Goal: Complete application form: Complete application form

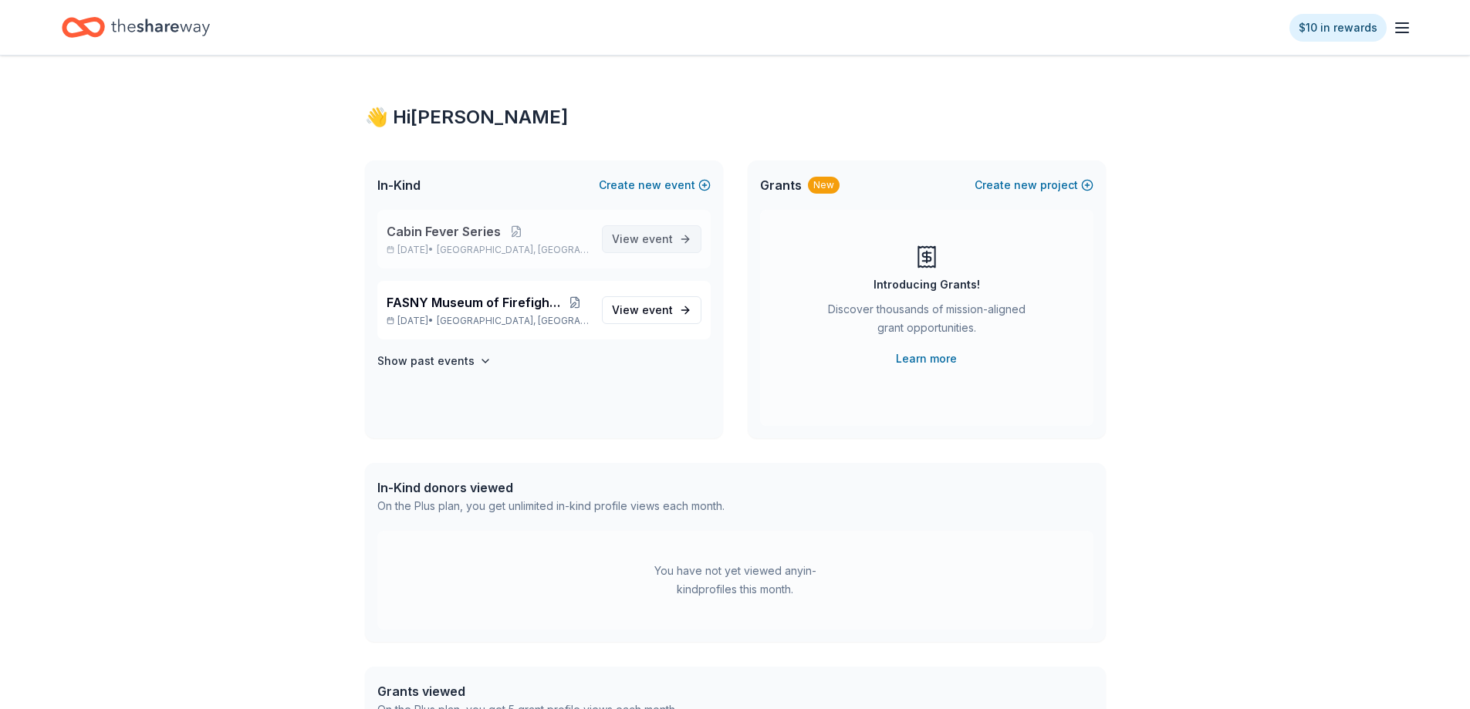
click at [653, 241] on span "event" at bounding box center [657, 238] width 31 height 13
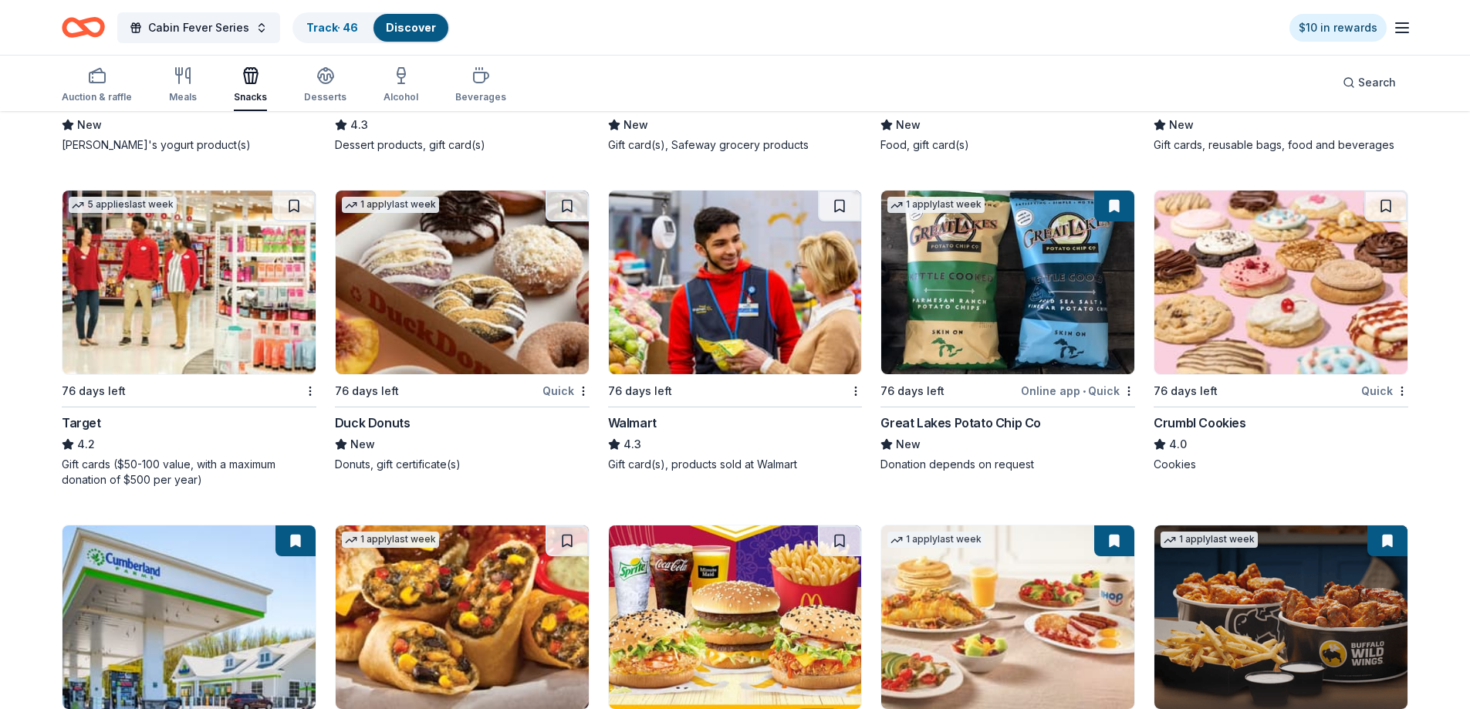
scroll to position [1934, 0]
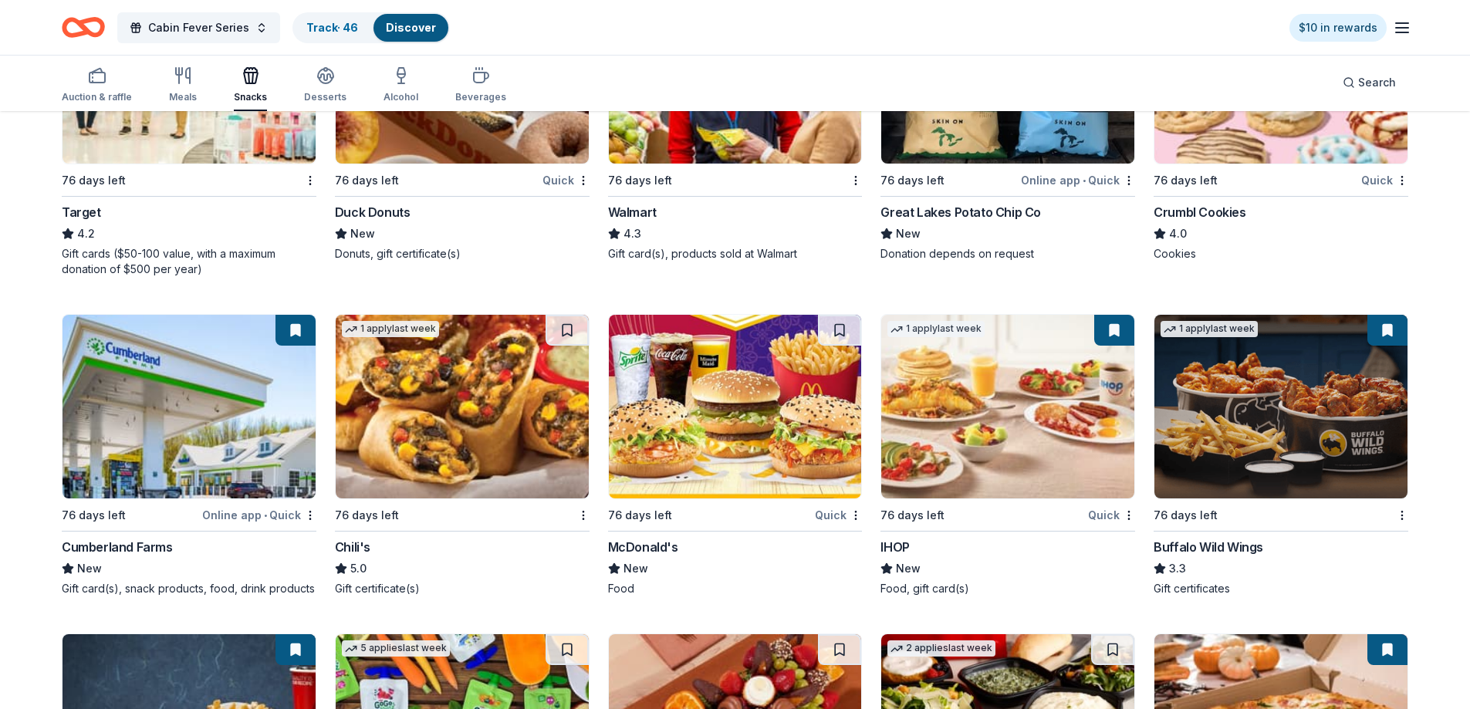
click at [627, 544] on div "McDonald's" at bounding box center [643, 547] width 70 height 19
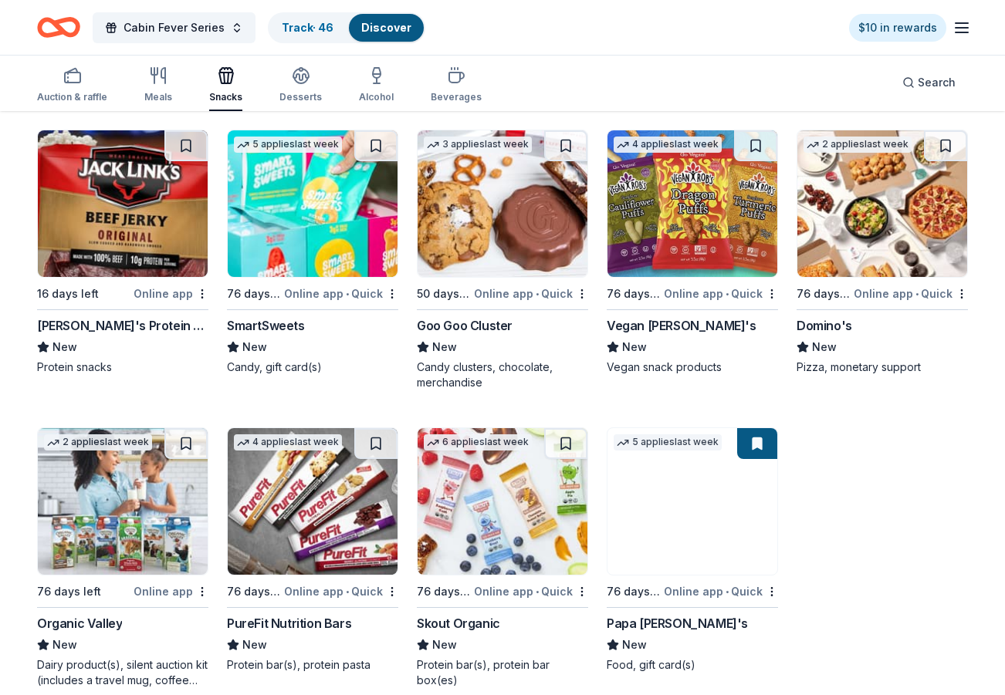
scroll to position [2814, 0]
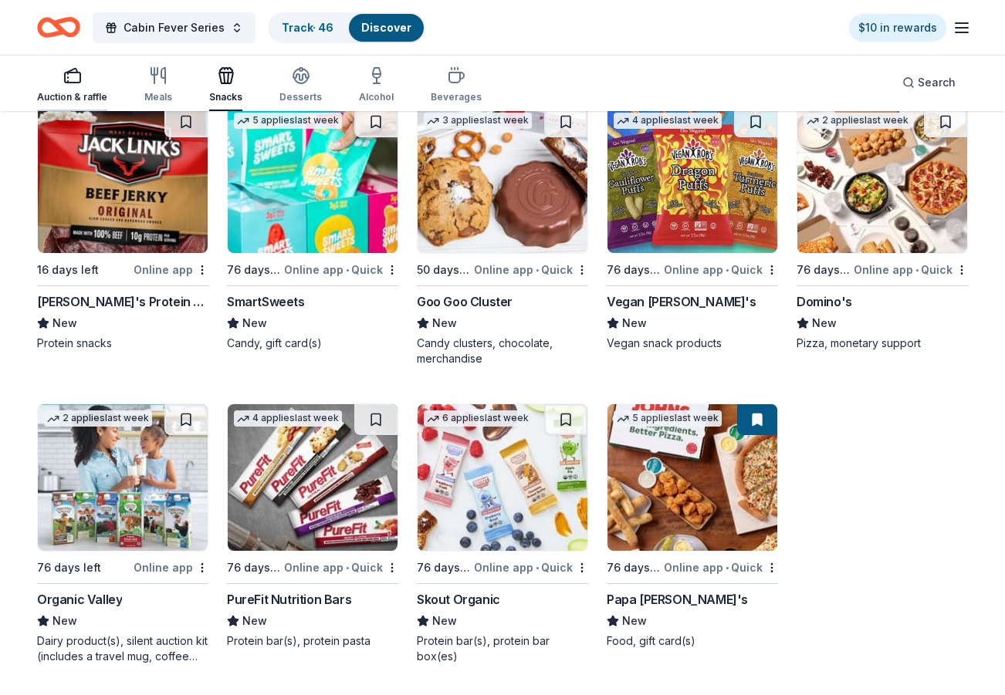
click at [72, 80] on icon "button" at bounding box center [72, 75] width 19 height 19
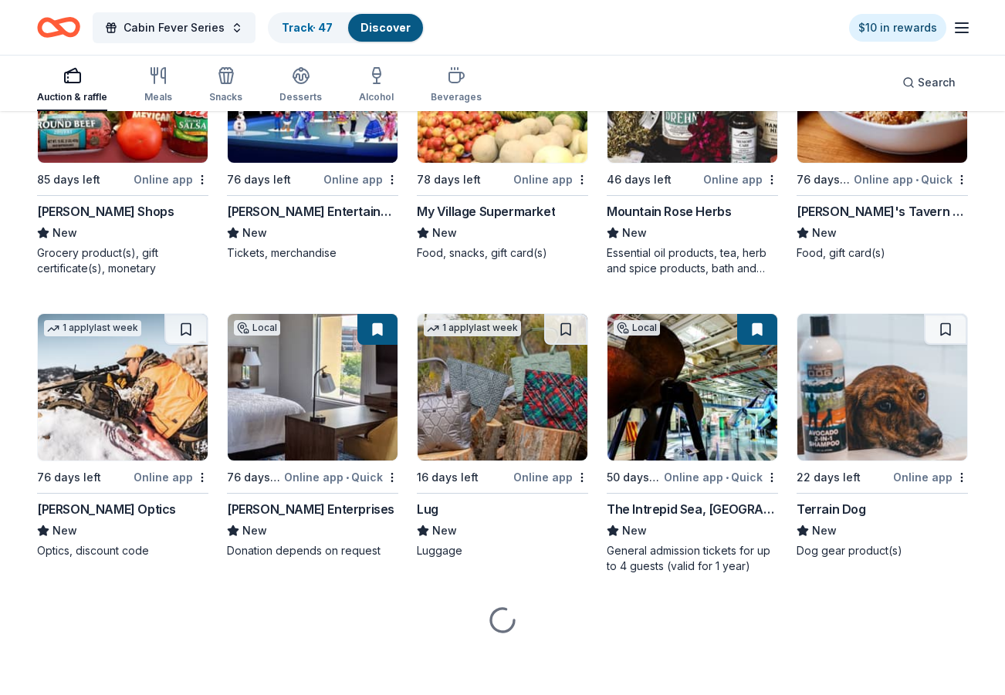
scroll to position [7391, 0]
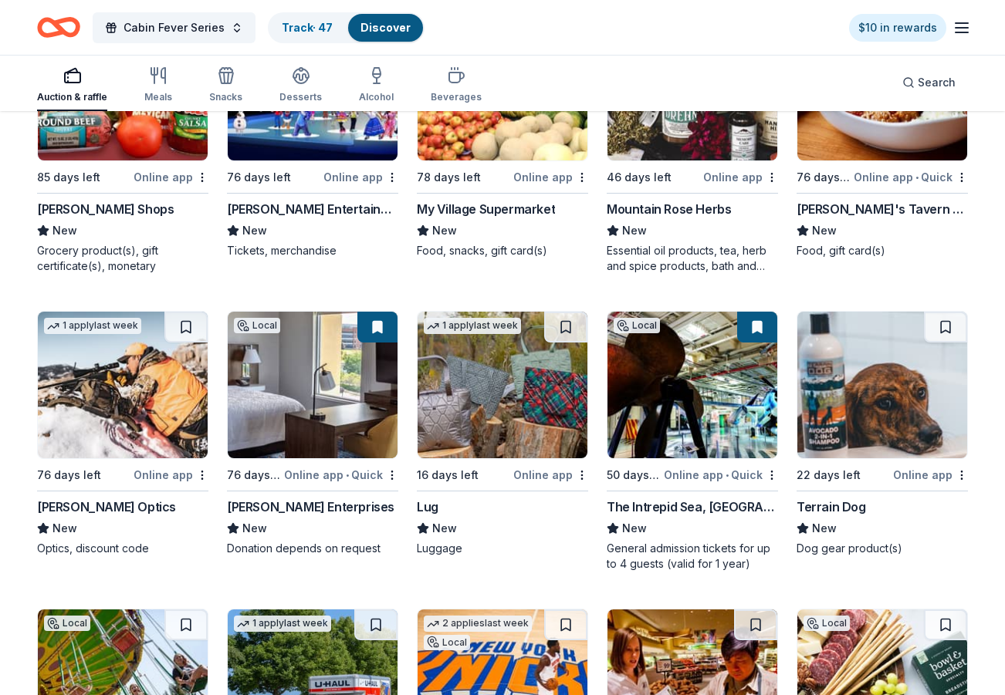
drag, startPoint x: 466, startPoint y: 678, endPoint x: 645, endPoint y: 89, distance: 616.1
click at [465, 678] on img at bounding box center [503, 683] width 170 height 147
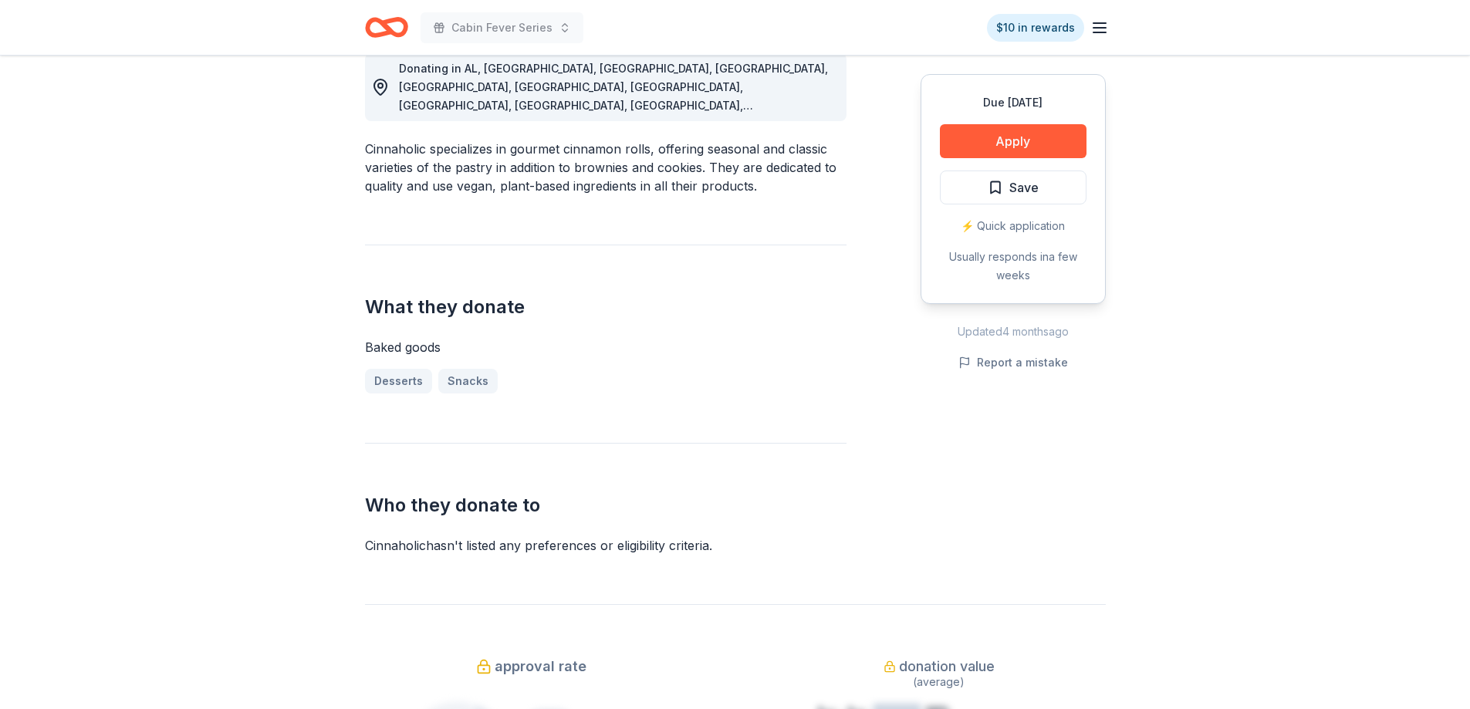
scroll to position [232, 0]
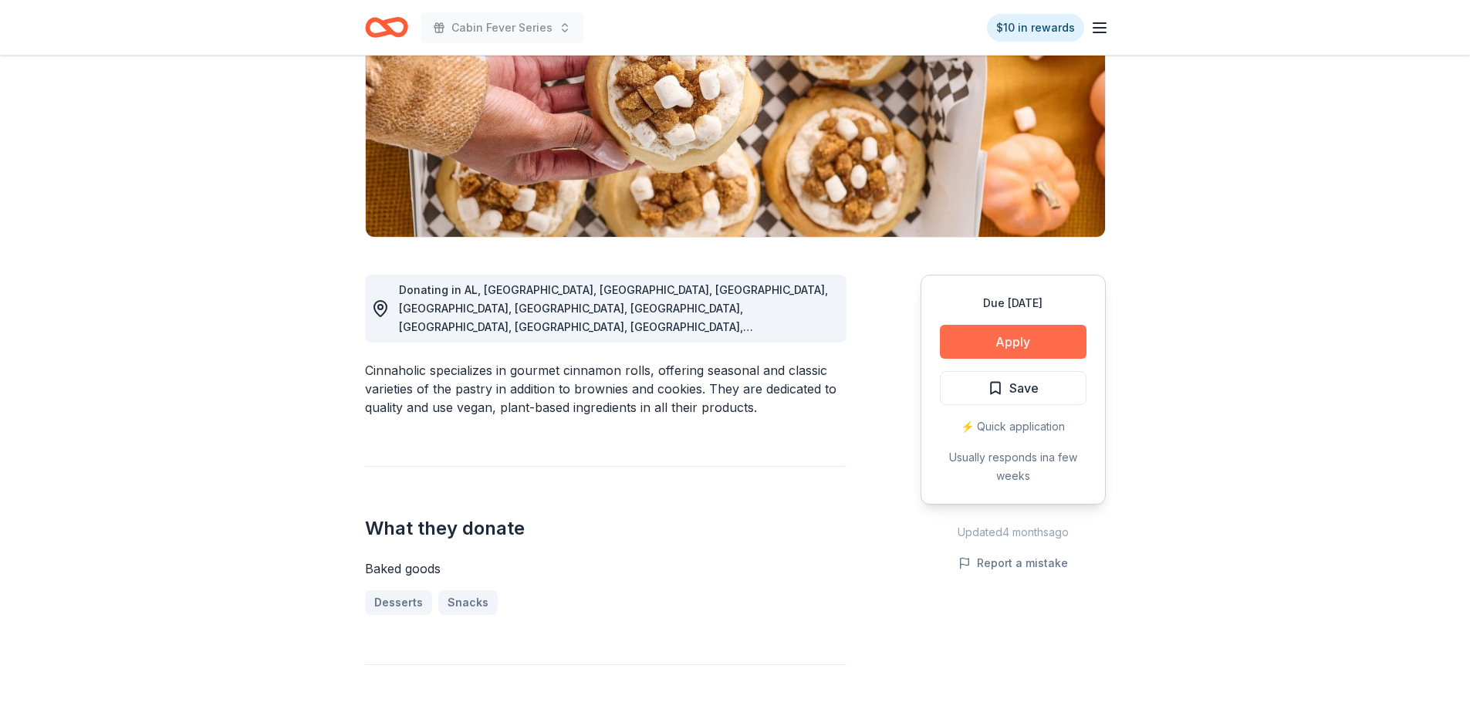
click at [1017, 341] on button "Apply" at bounding box center [1013, 342] width 147 height 34
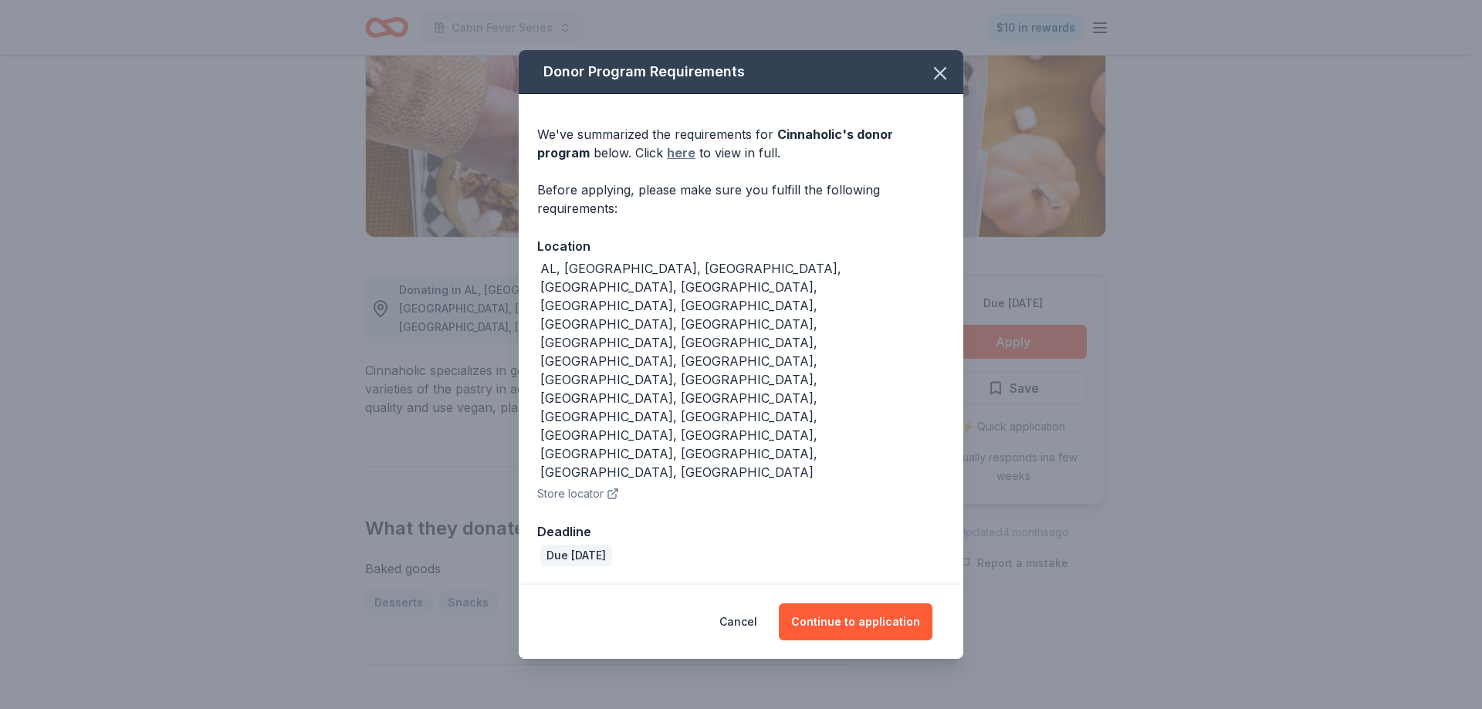
click at [667, 162] on link "here" at bounding box center [681, 153] width 29 height 19
drag, startPoint x: 941, startPoint y: 164, endPoint x: 536, endPoint y: 122, distance: 407.4
click at [940, 84] on icon "button" at bounding box center [940, 74] width 22 height 22
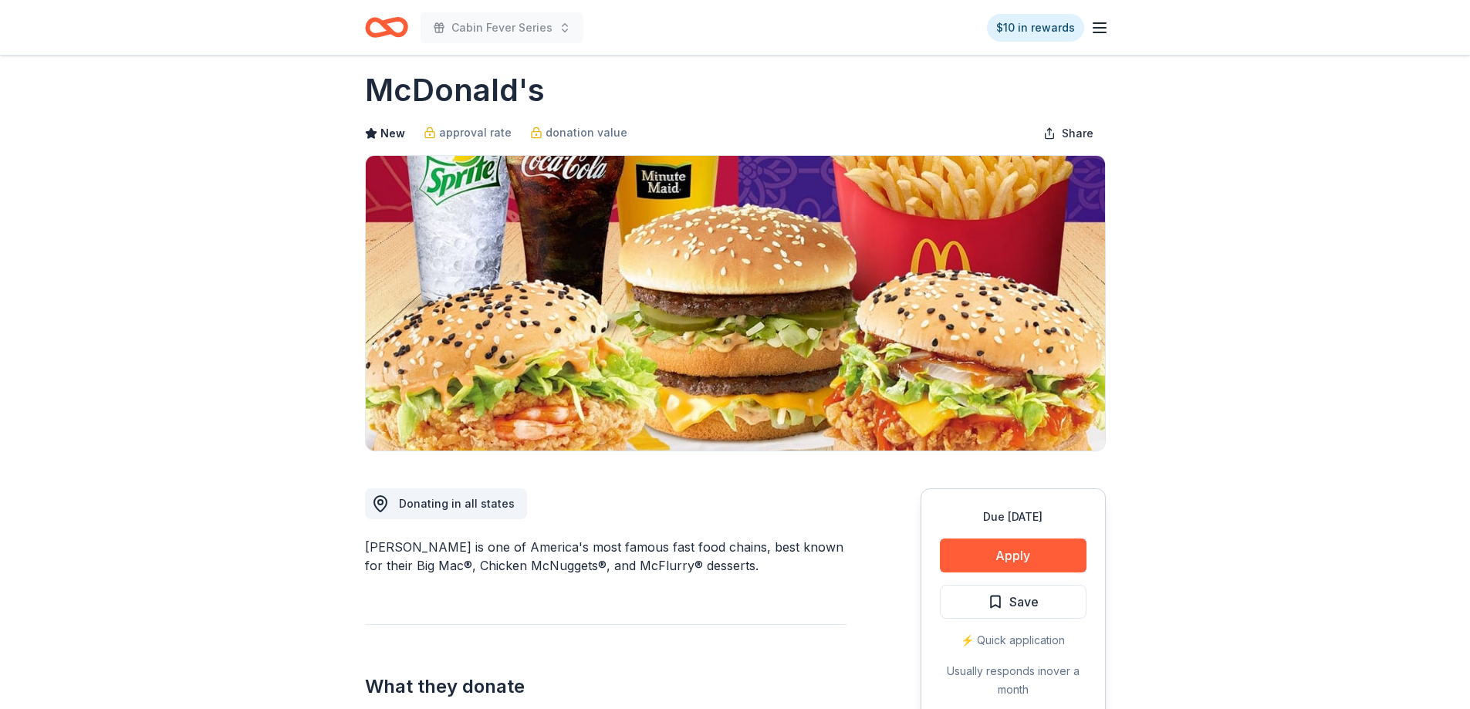
scroll to position [77, 0]
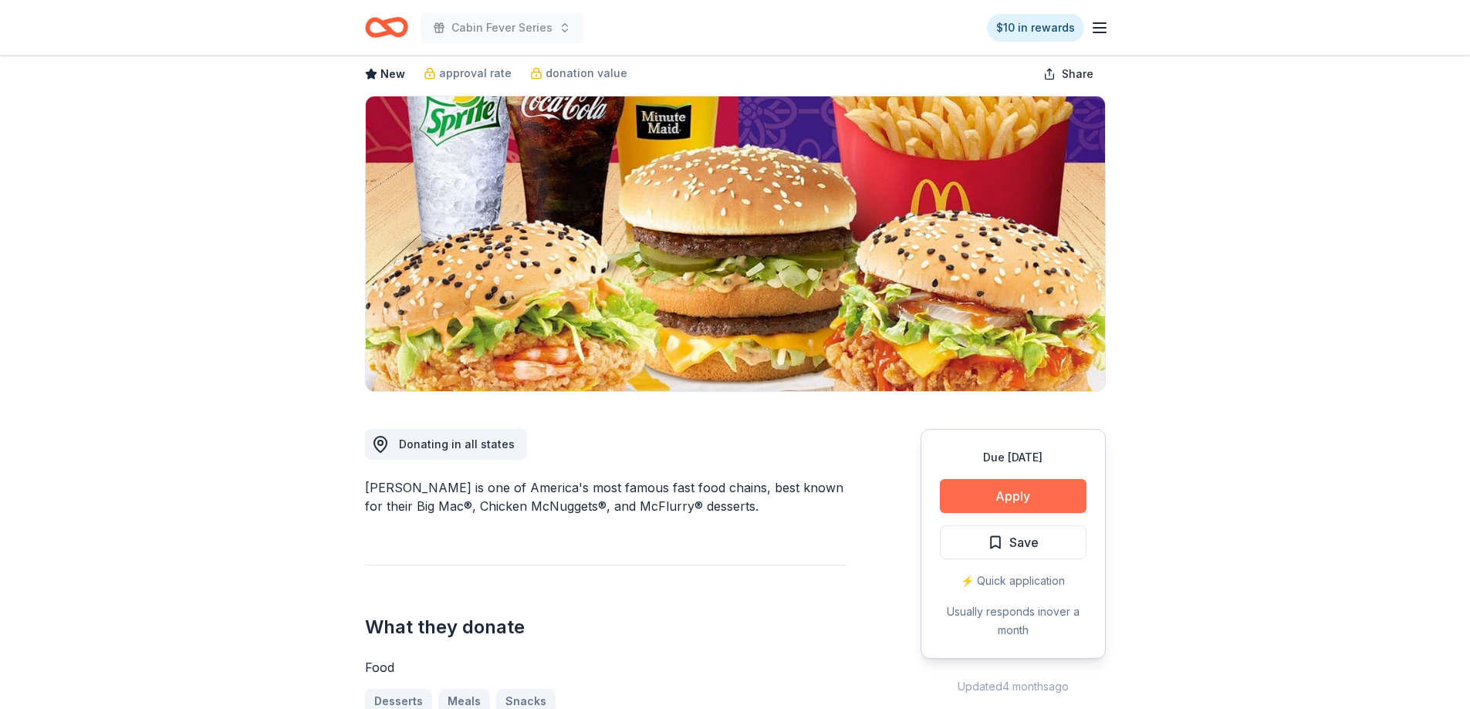
click at [963, 488] on button "Apply" at bounding box center [1013, 496] width 147 height 34
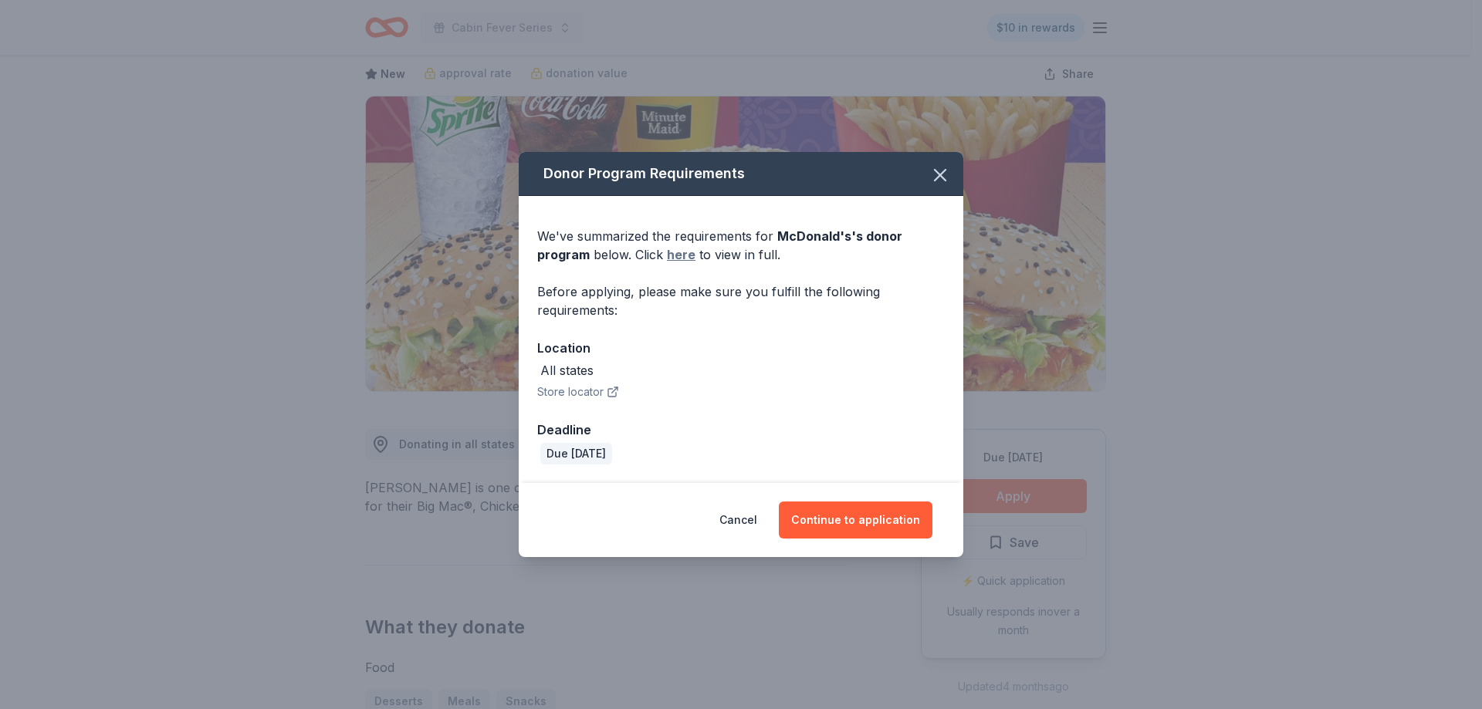
click at [681, 259] on link "here" at bounding box center [681, 254] width 29 height 19
click at [938, 174] on icon "button" at bounding box center [940, 175] width 22 height 22
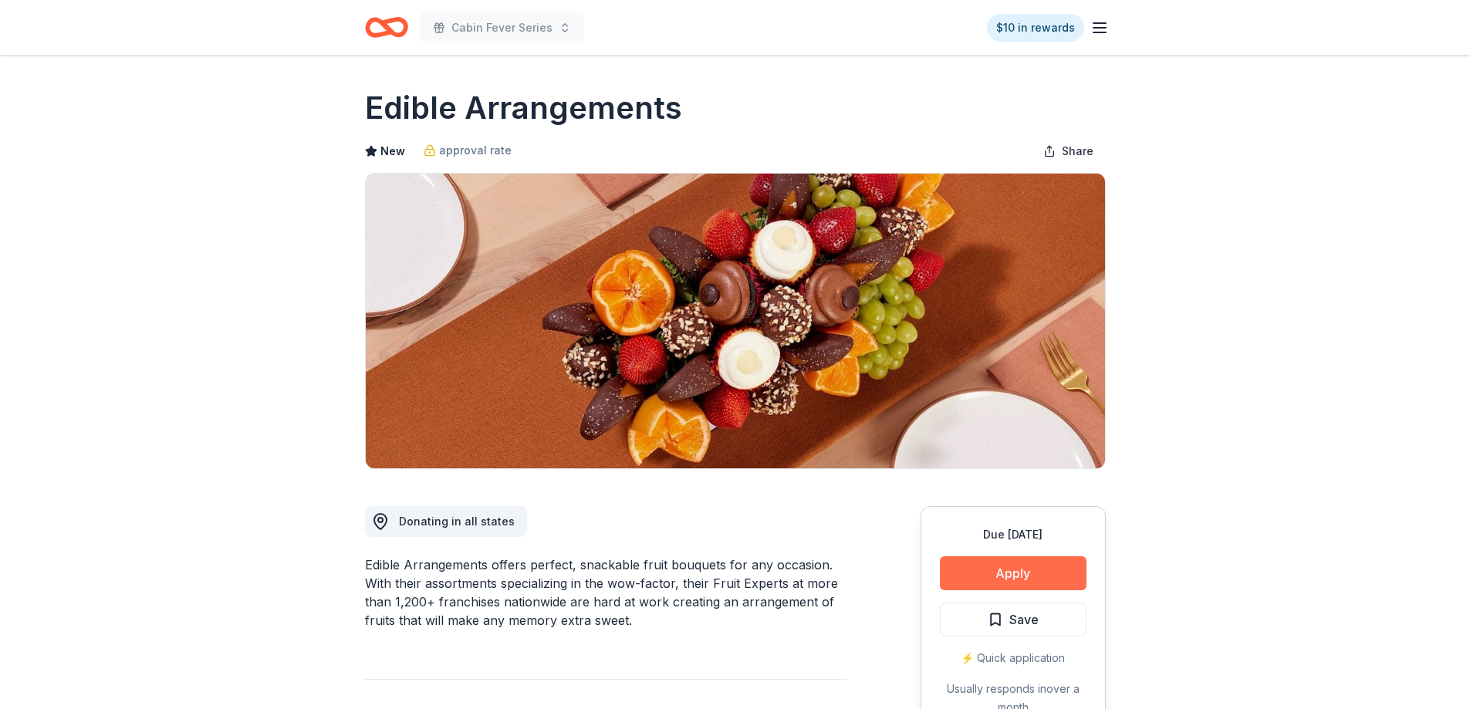
click at [1032, 572] on button "Apply" at bounding box center [1013, 574] width 147 height 34
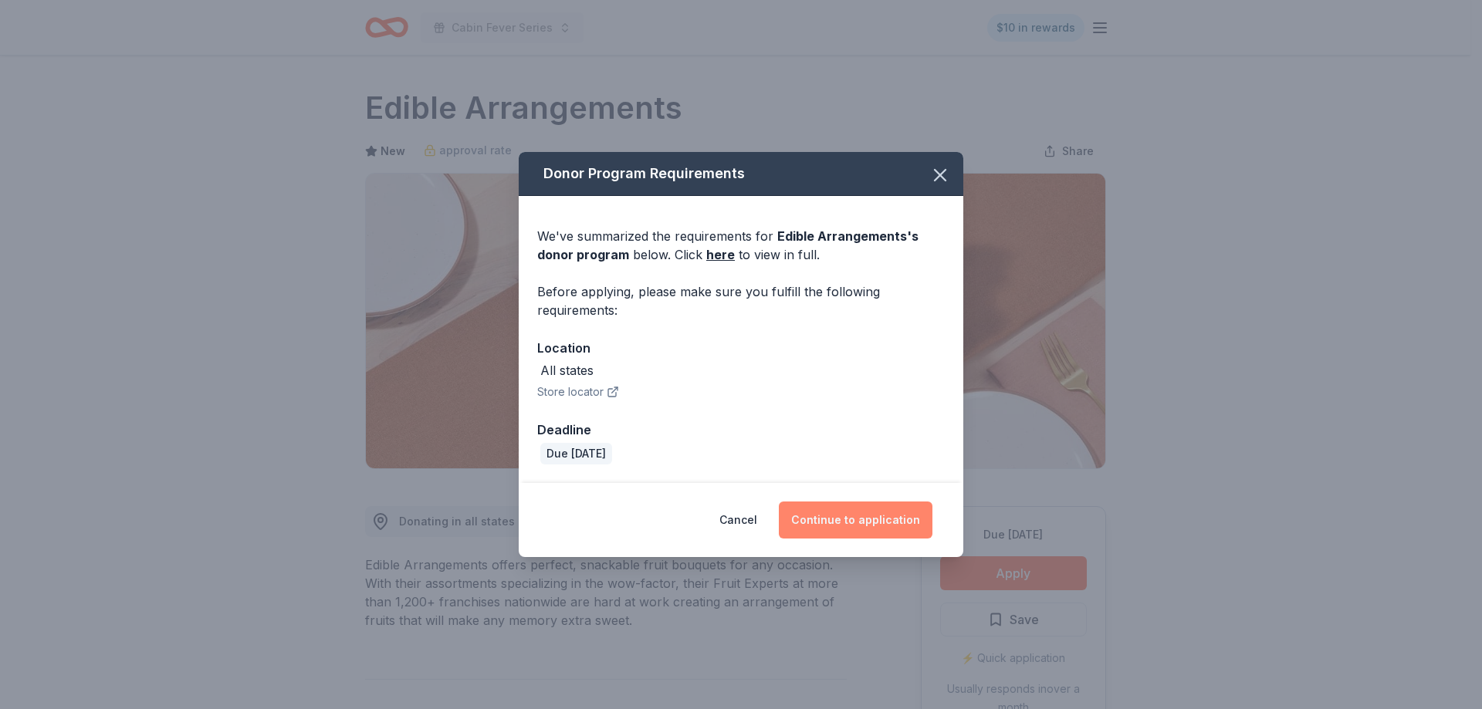
click at [875, 521] on button "Continue to application" at bounding box center [856, 520] width 154 height 37
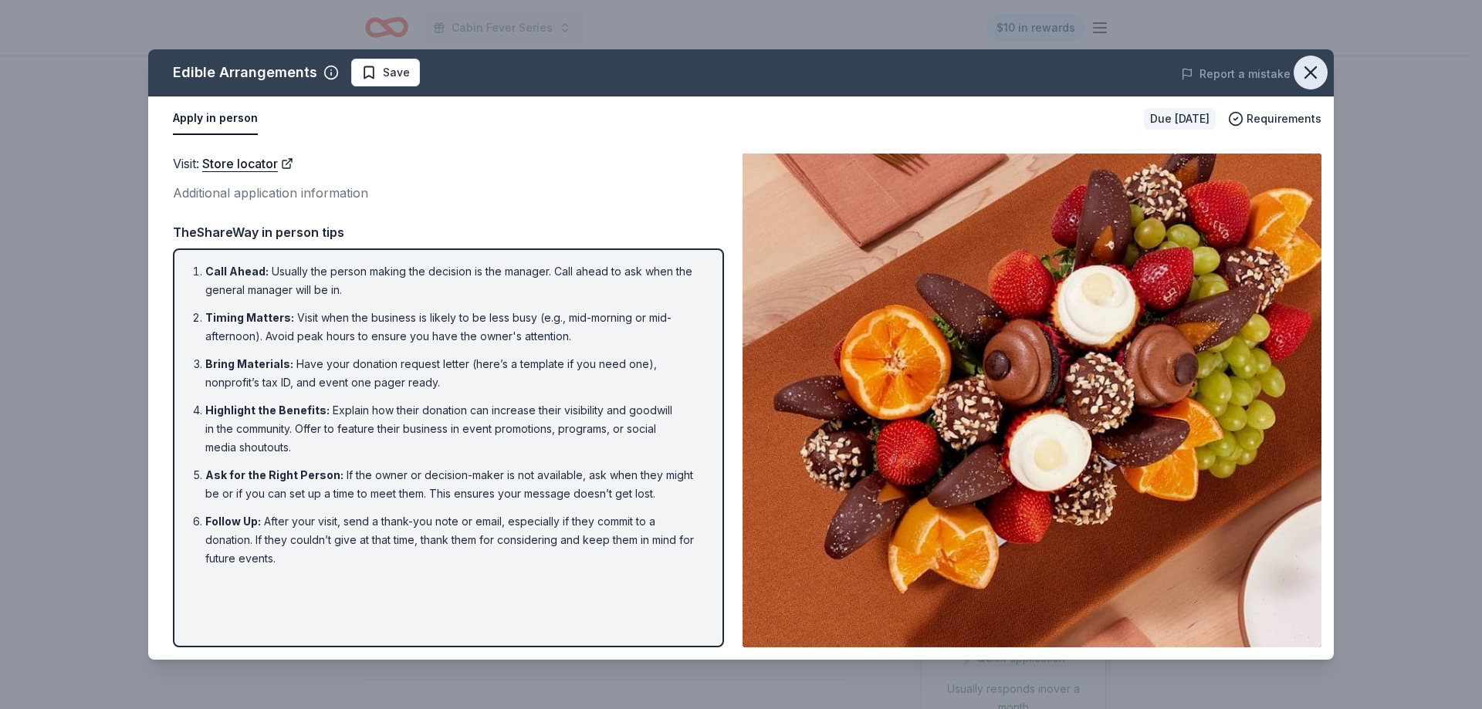
click at [1315, 69] on icon "button" at bounding box center [1310, 72] width 11 height 11
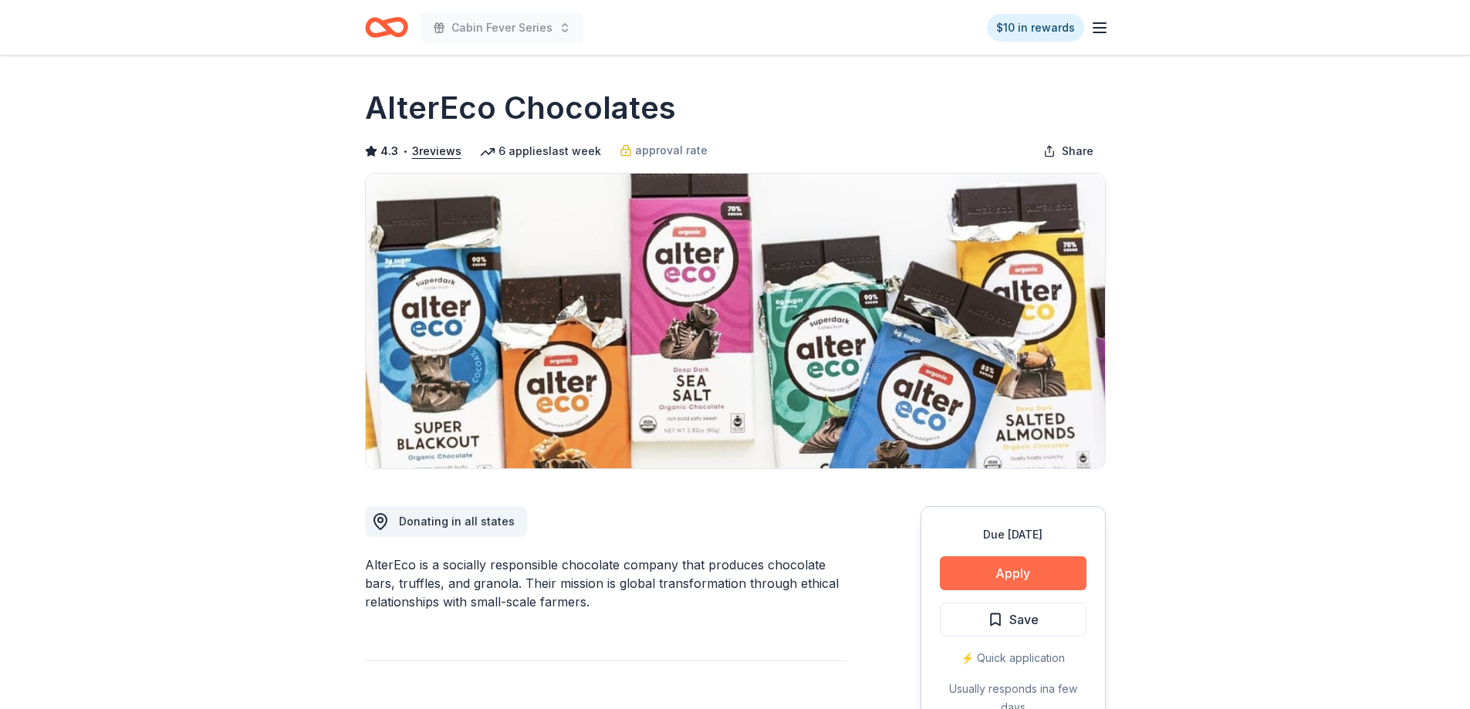
click at [972, 572] on button "Apply" at bounding box center [1013, 574] width 147 height 34
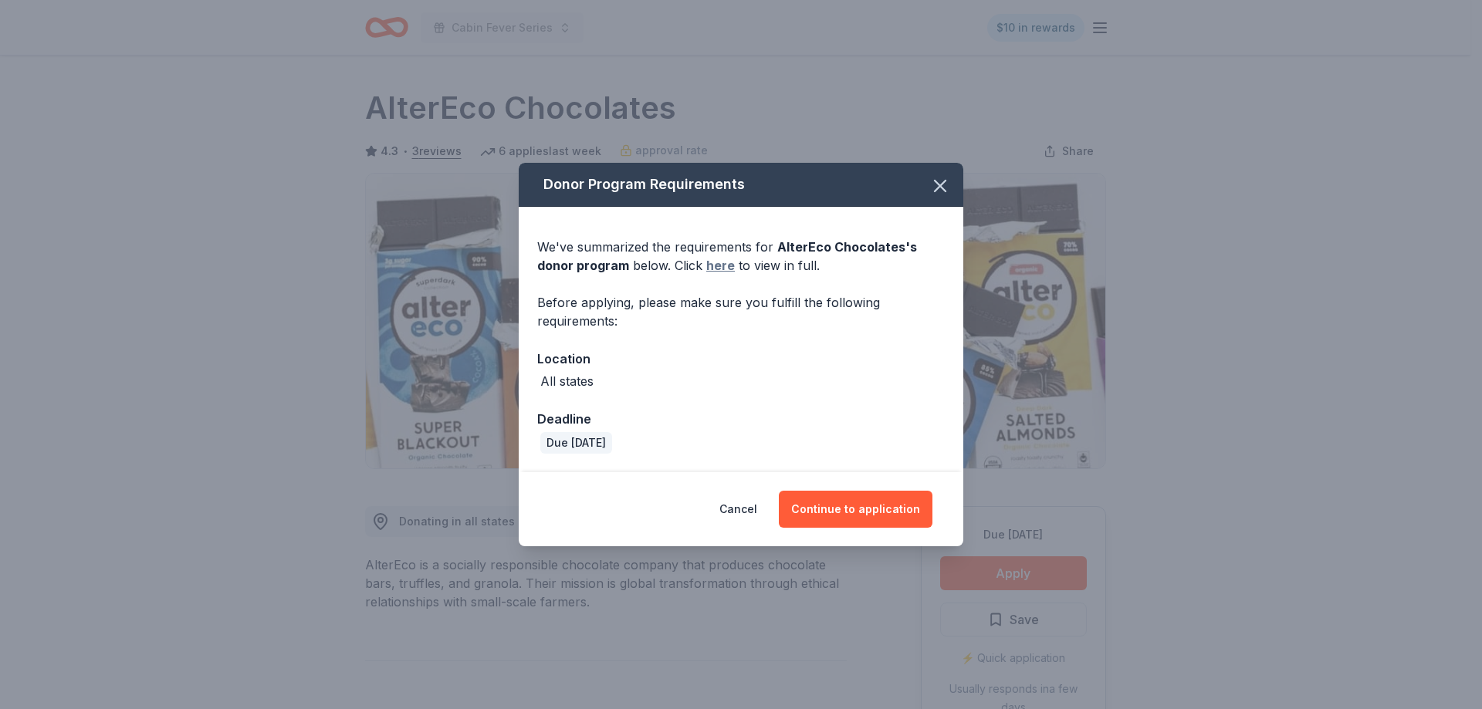
click at [720, 259] on link "here" at bounding box center [720, 265] width 29 height 19
click at [861, 509] on button "Continue to application" at bounding box center [856, 509] width 154 height 37
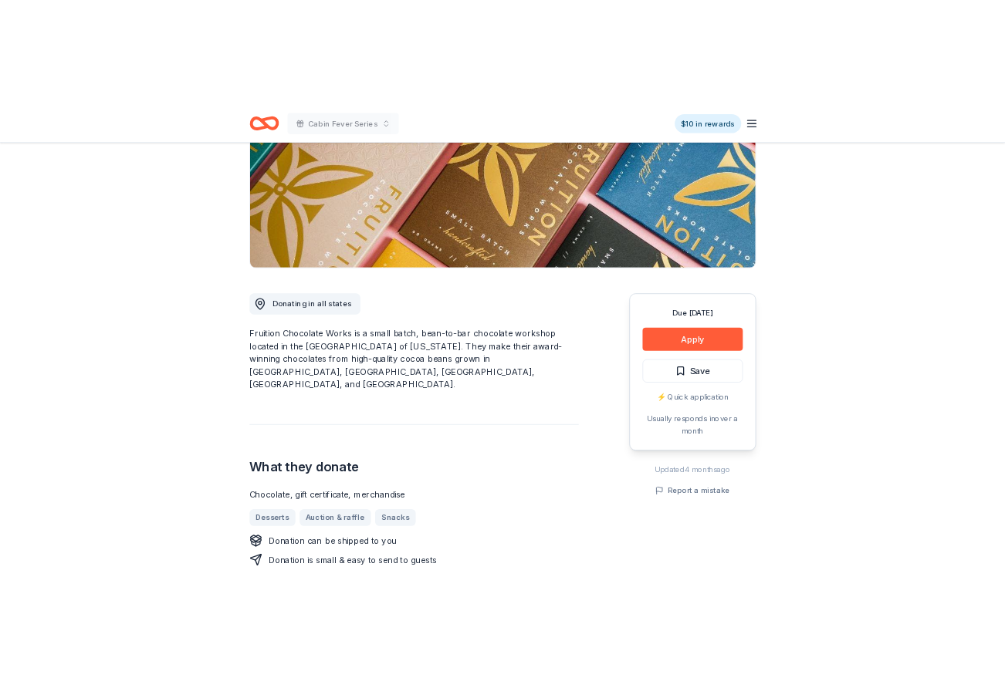
scroll to position [232, 0]
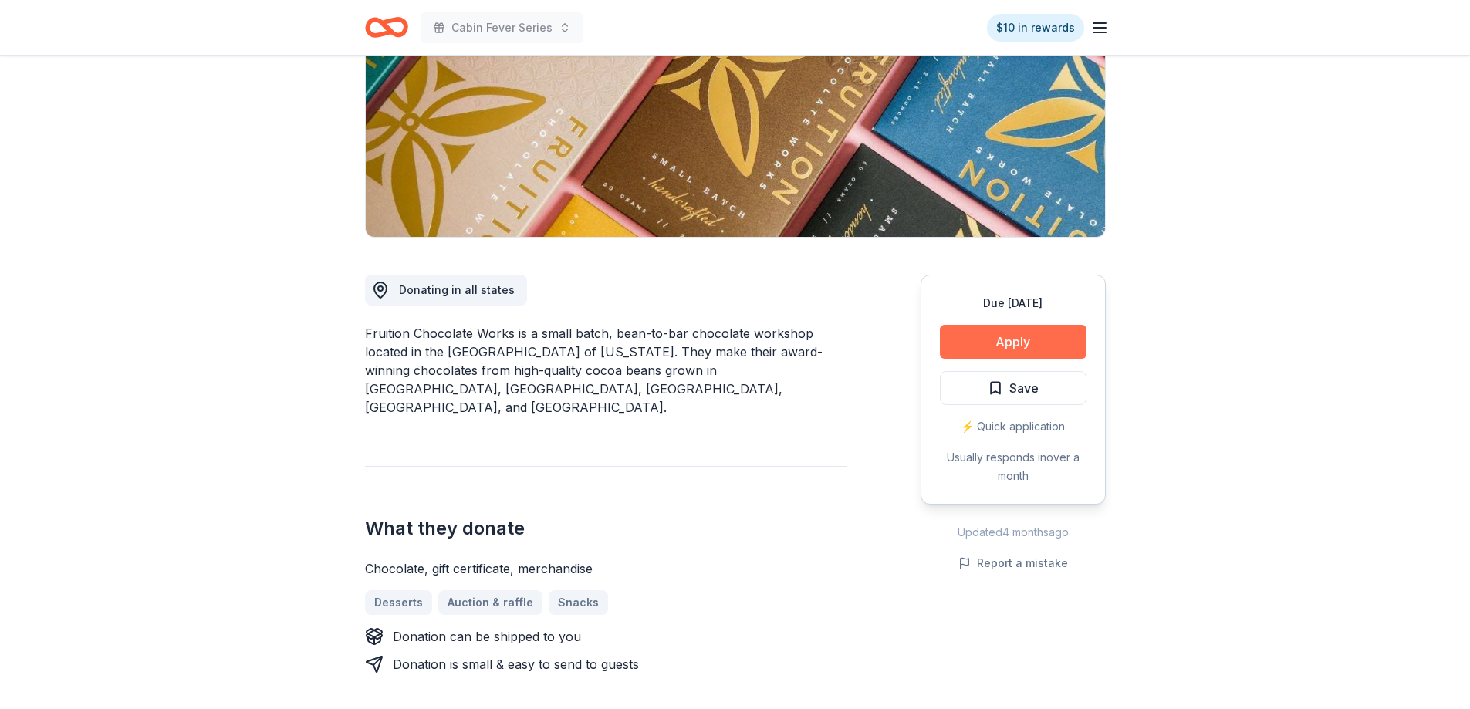
click at [1030, 338] on button "Apply" at bounding box center [1013, 342] width 147 height 34
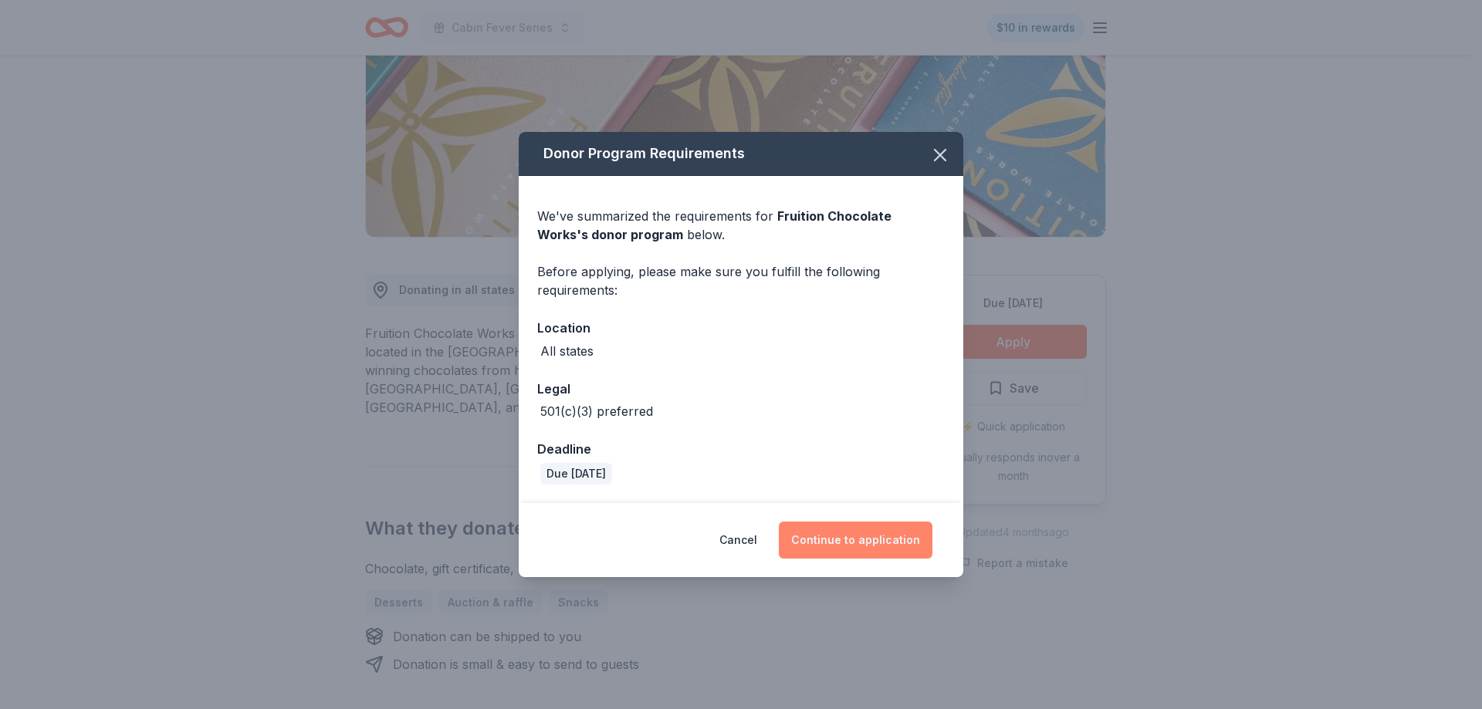
click at [848, 534] on button "Continue to application" at bounding box center [856, 540] width 154 height 37
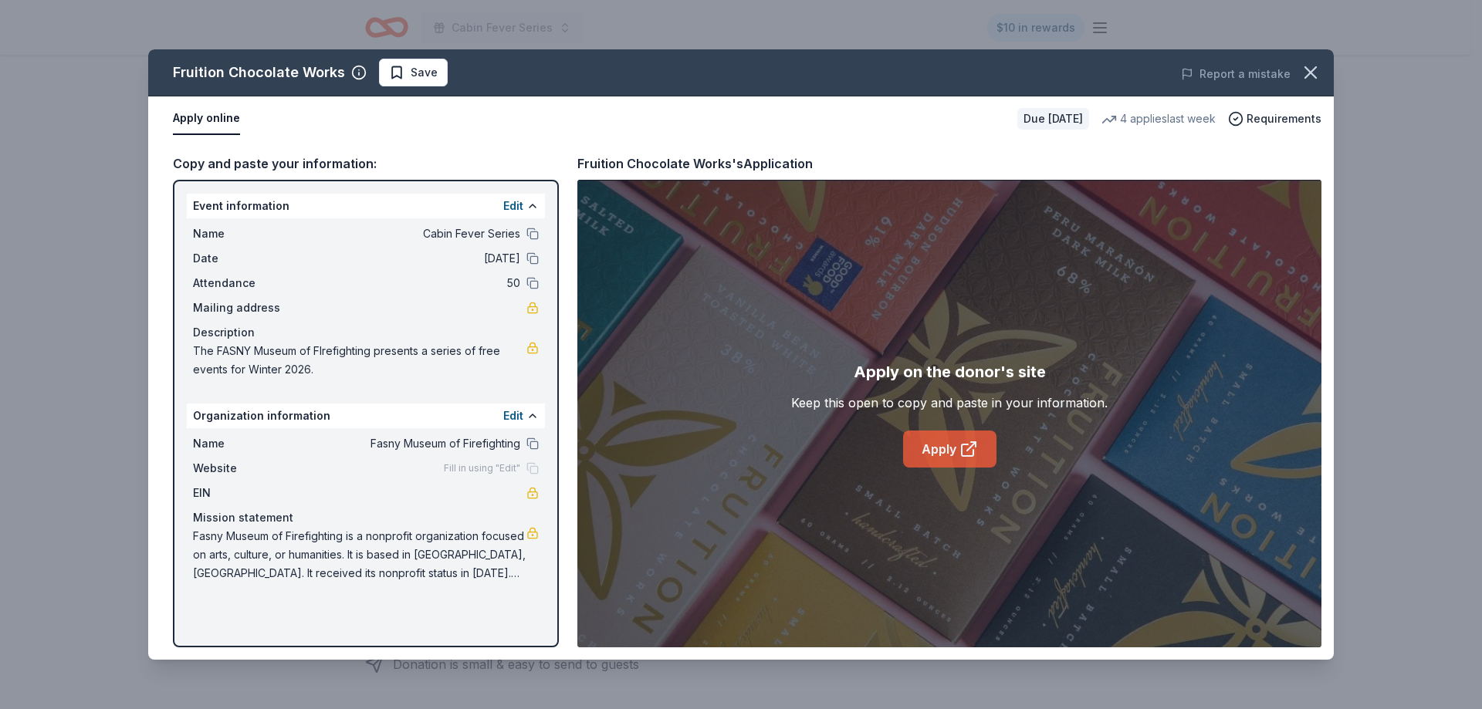
click at [956, 446] on link "Apply" at bounding box center [949, 449] width 93 height 37
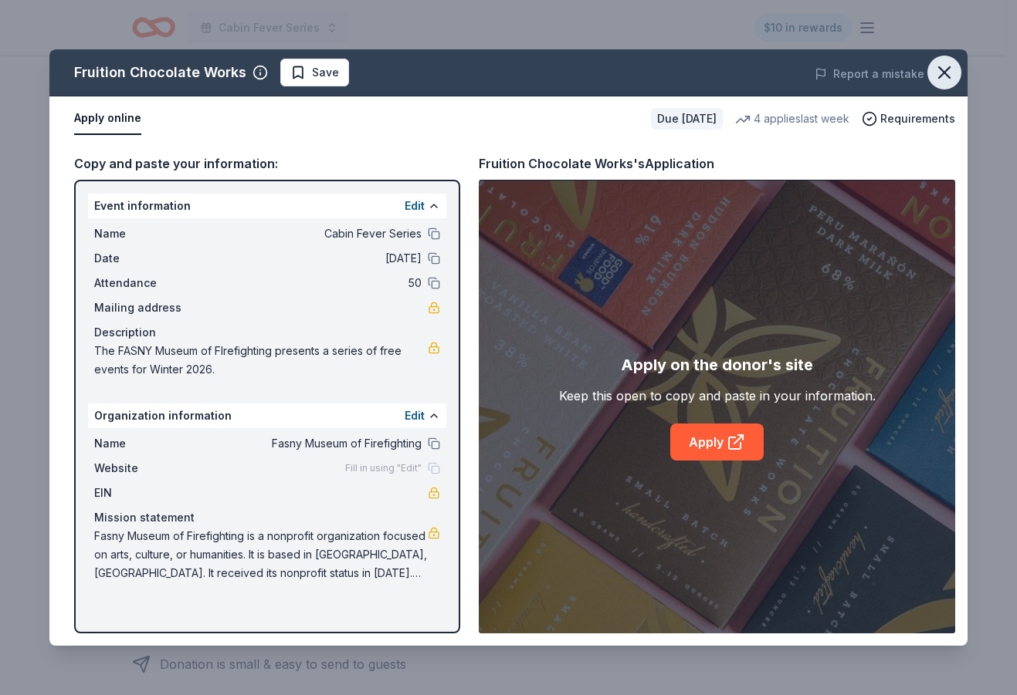
click at [947, 76] on icon "button" at bounding box center [944, 72] width 11 height 11
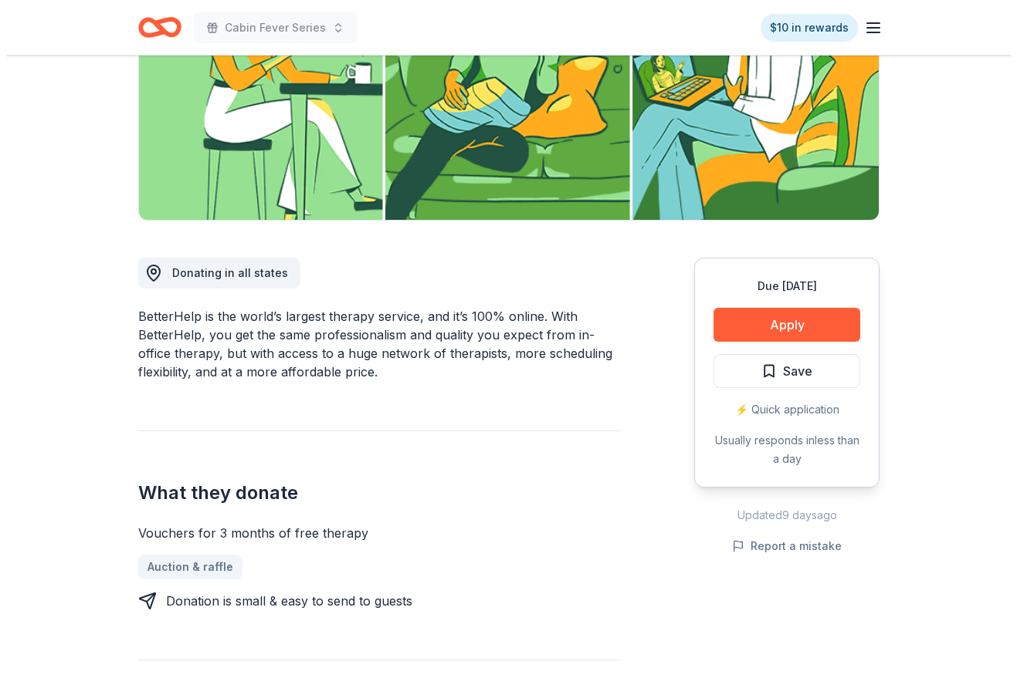
scroll to position [309, 0]
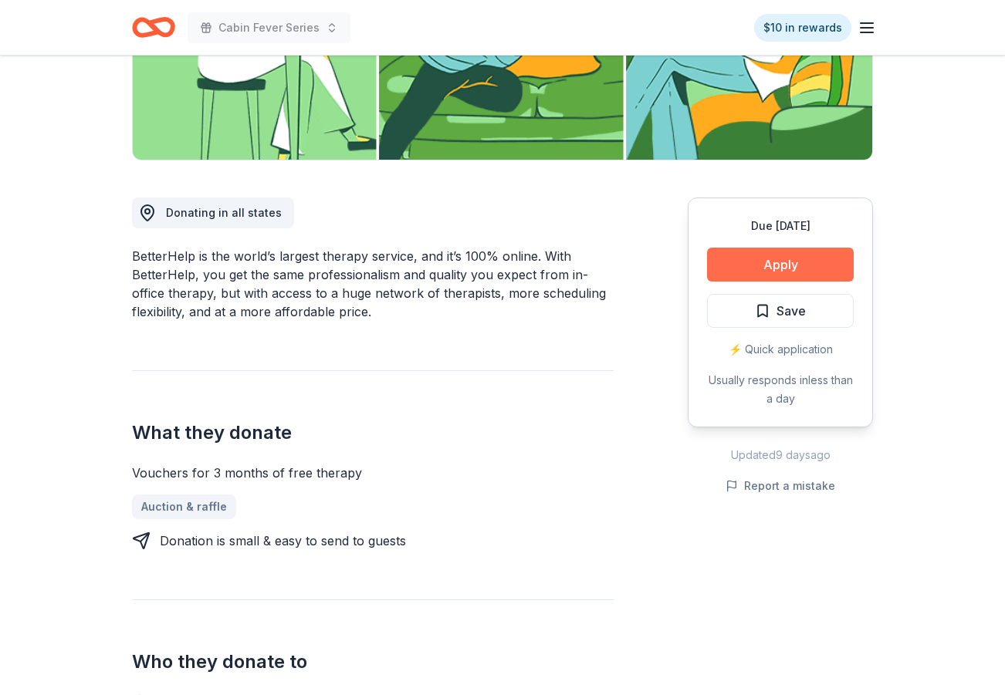
click at [794, 261] on button "Apply" at bounding box center [780, 265] width 147 height 34
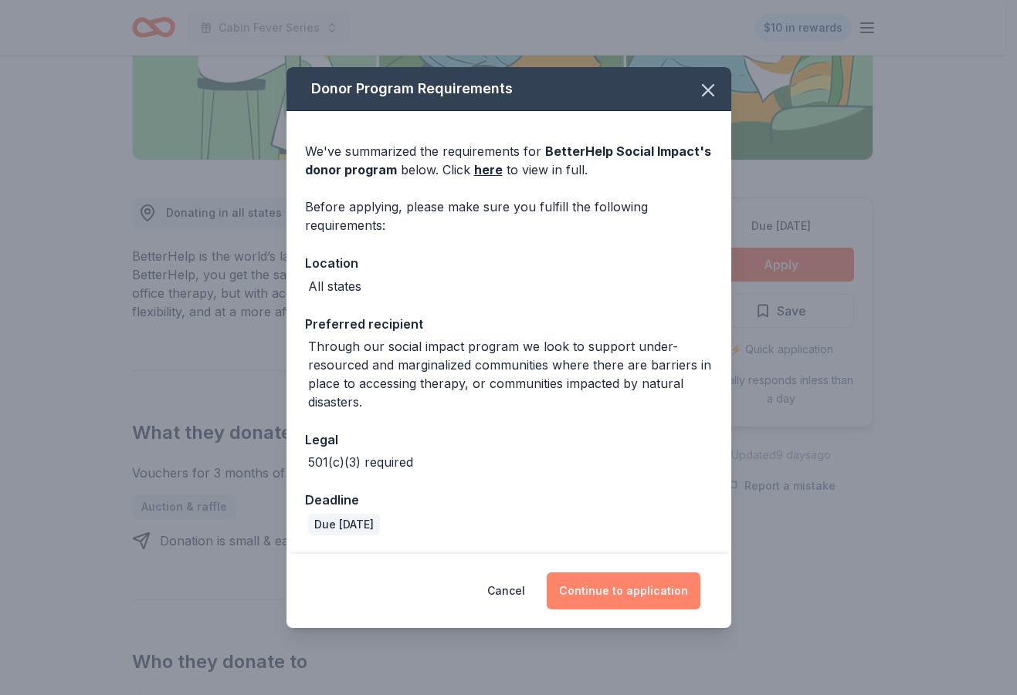
click at [631, 590] on button "Continue to application" at bounding box center [623, 591] width 154 height 37
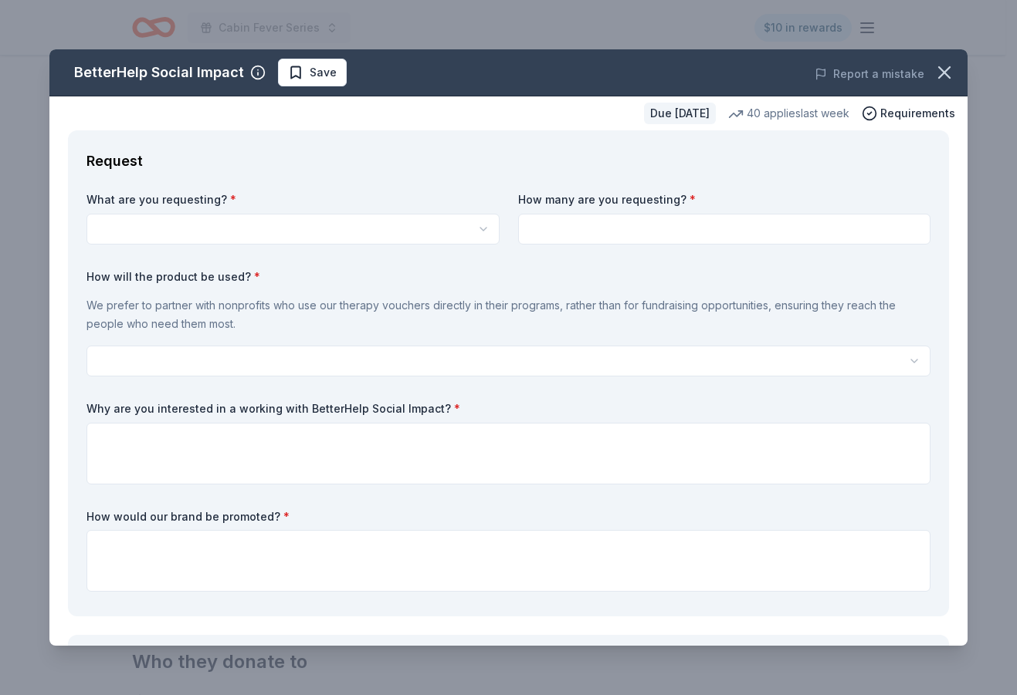
scroll to position [0, 0]
click at [467, 227] on html "Cabin Fever Series $10 in rewards Due in 85 days Share BetterHelp Social Impact…" at bounding box center [508, 347] width 1017 height 695
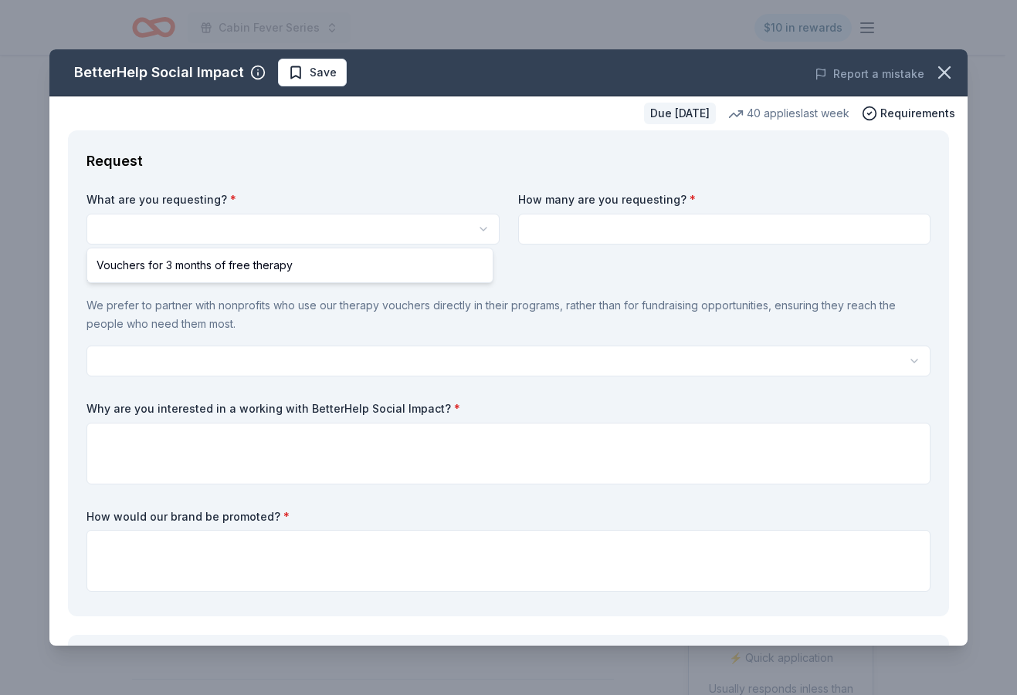
select select "Vouchers for 3 months of free therapy"
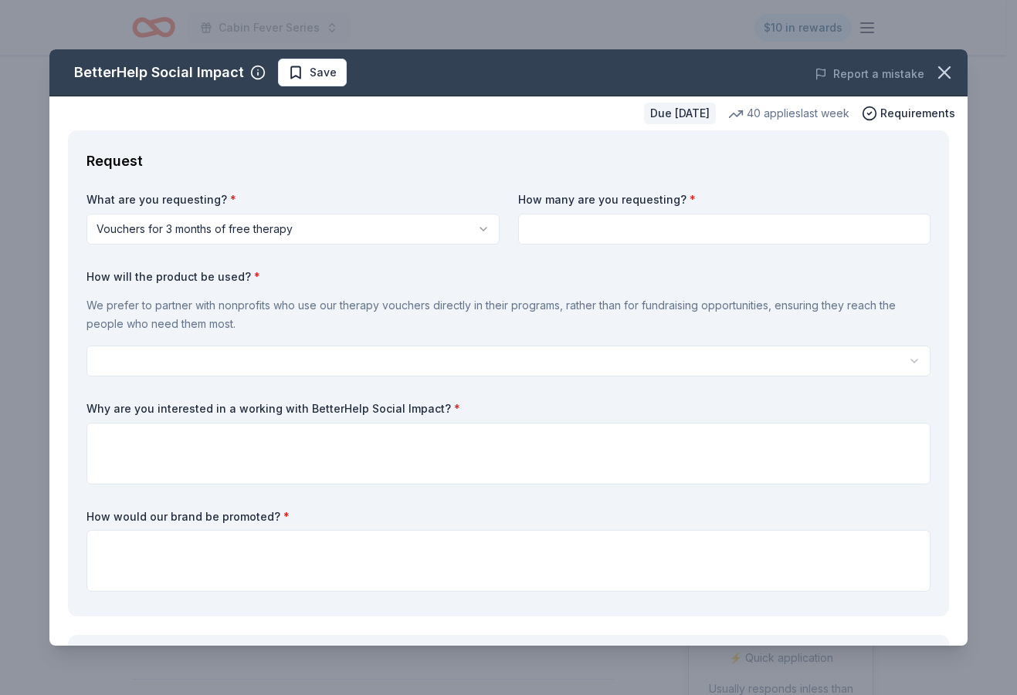
click at [621, 230] on input at bounding box center [724, 229] width 413 height 31
type input "1"
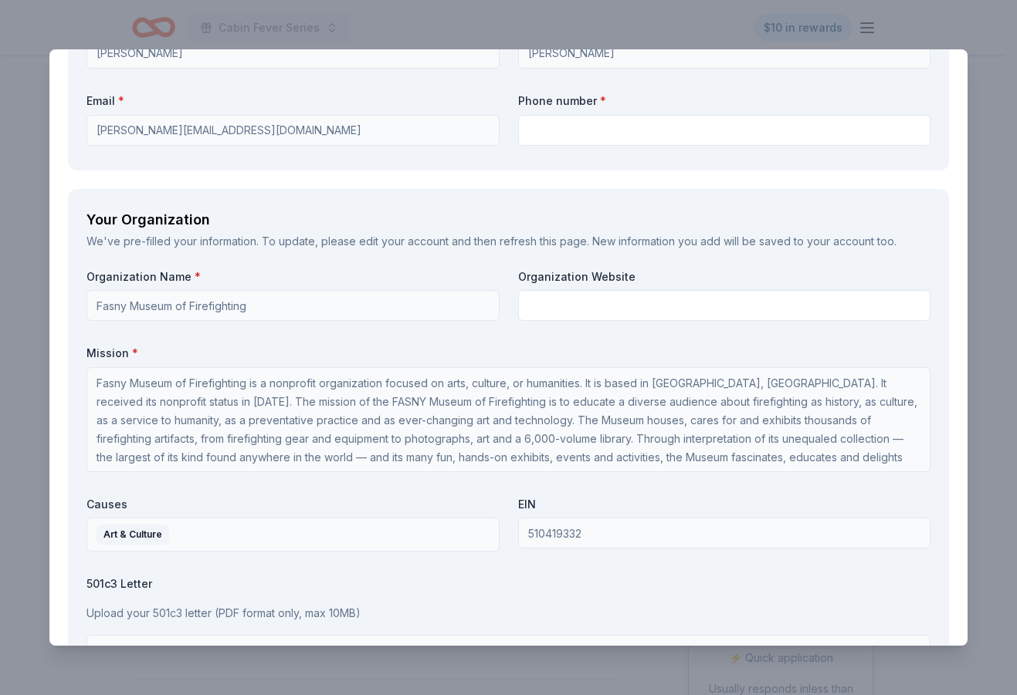
scroll to position [2, 0]
type input "2"
click at [542, 311] on input "text" at bounding box center [724, 305] width 413 height 31
click at [485, 360] on label "Mission *" at bounding box center [508, 353] width 844 height 15
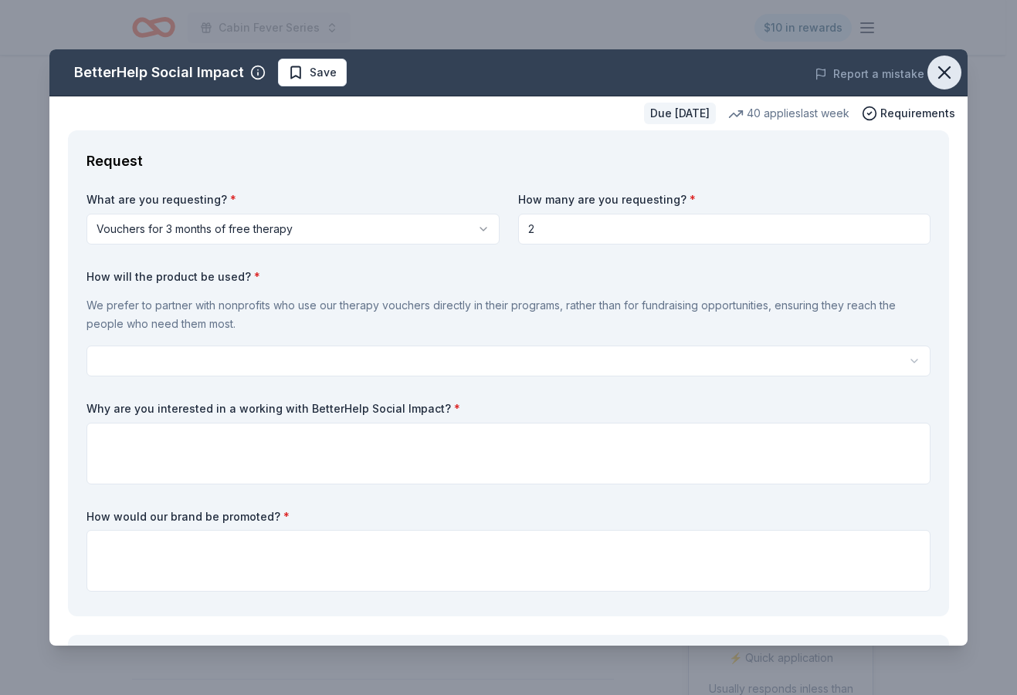
click at [933, 69] on icon "button" at bounding box center [944, 73] width 22 height 22
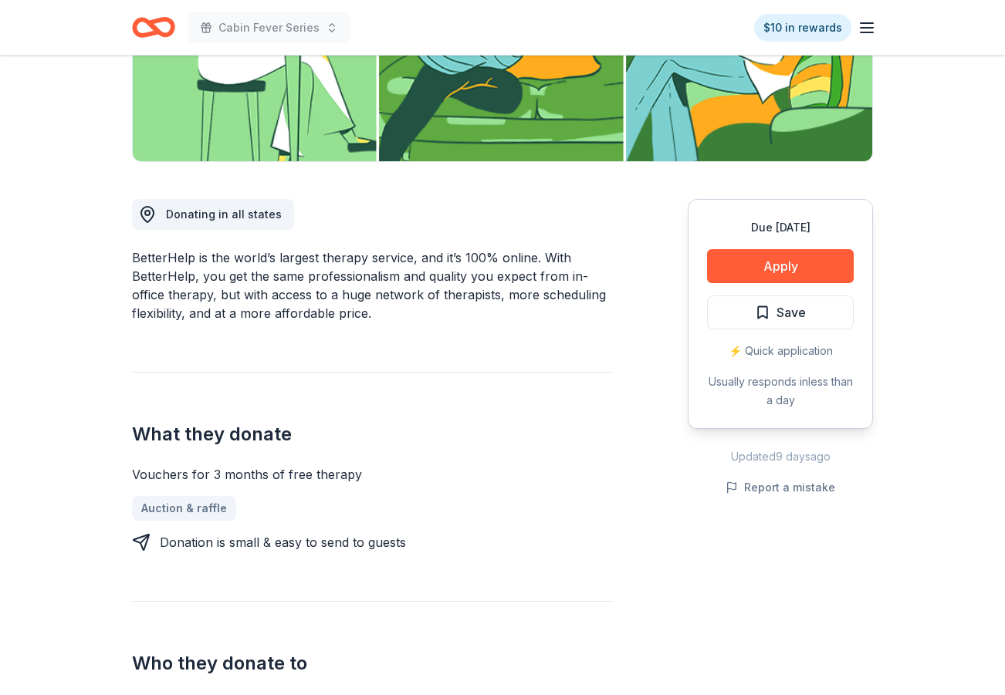
scroll to position [309, 0]
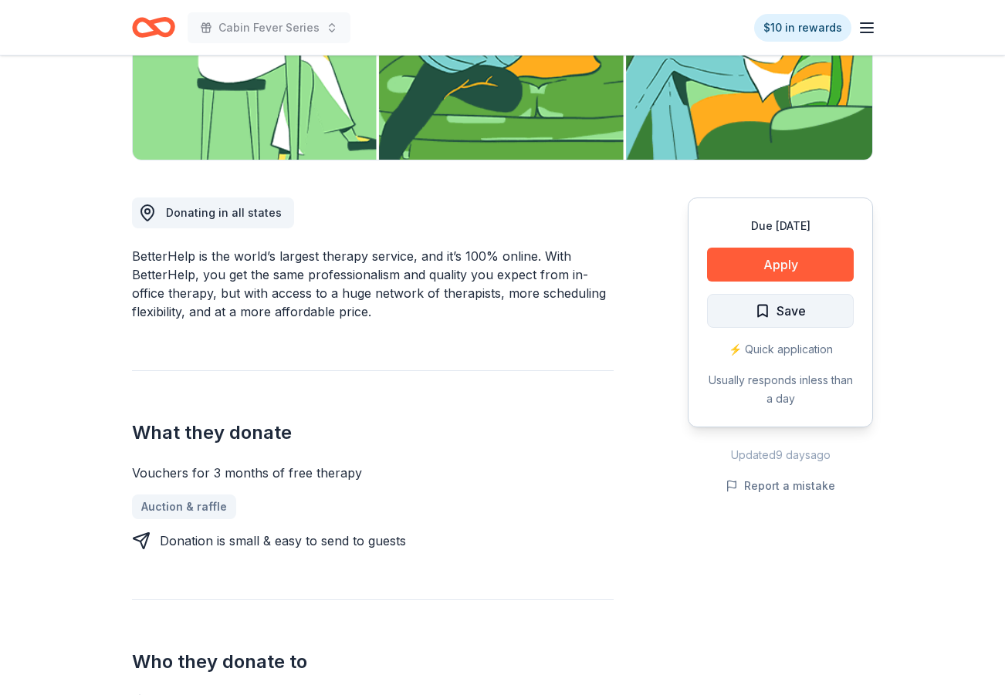
click at [792, 318] on span "Save" at bounding box center [791, 311] width 29 height 20
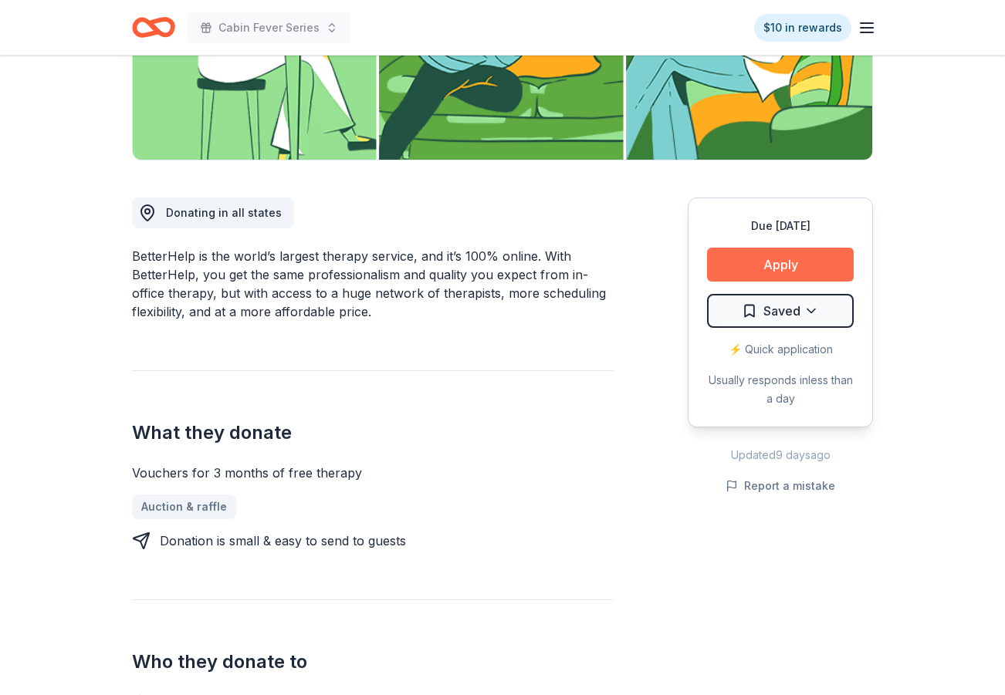
click at [787, 262] on button "Apply" at bounding box center [780, 265] width 147 height 34
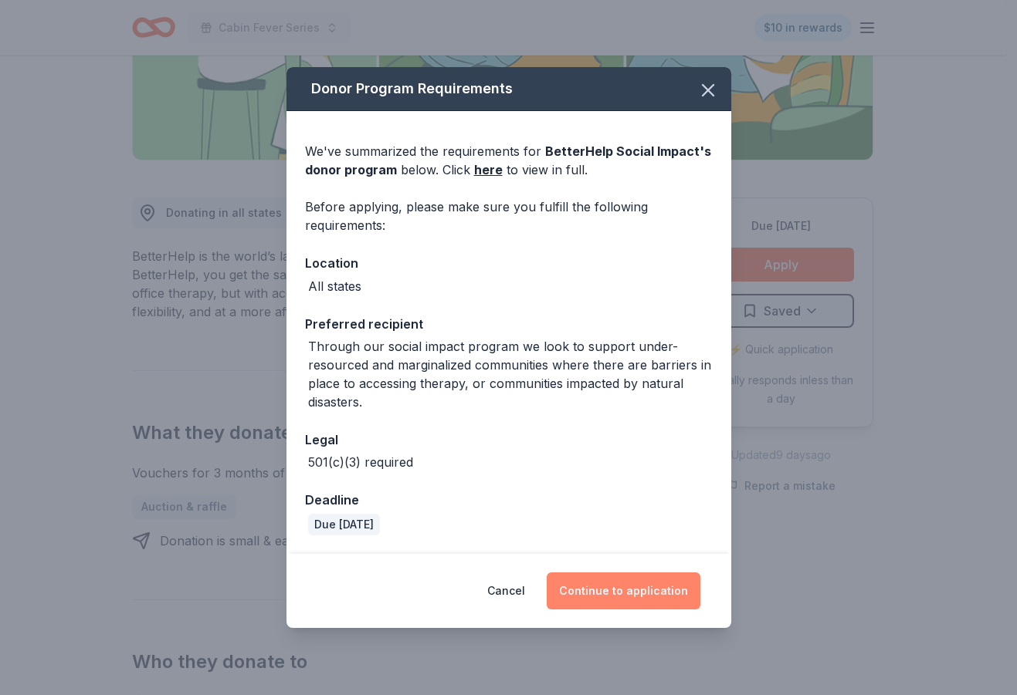
click at [648, 591] on button "Continue to application" at bounding box center [623, 591] width 154 height 37
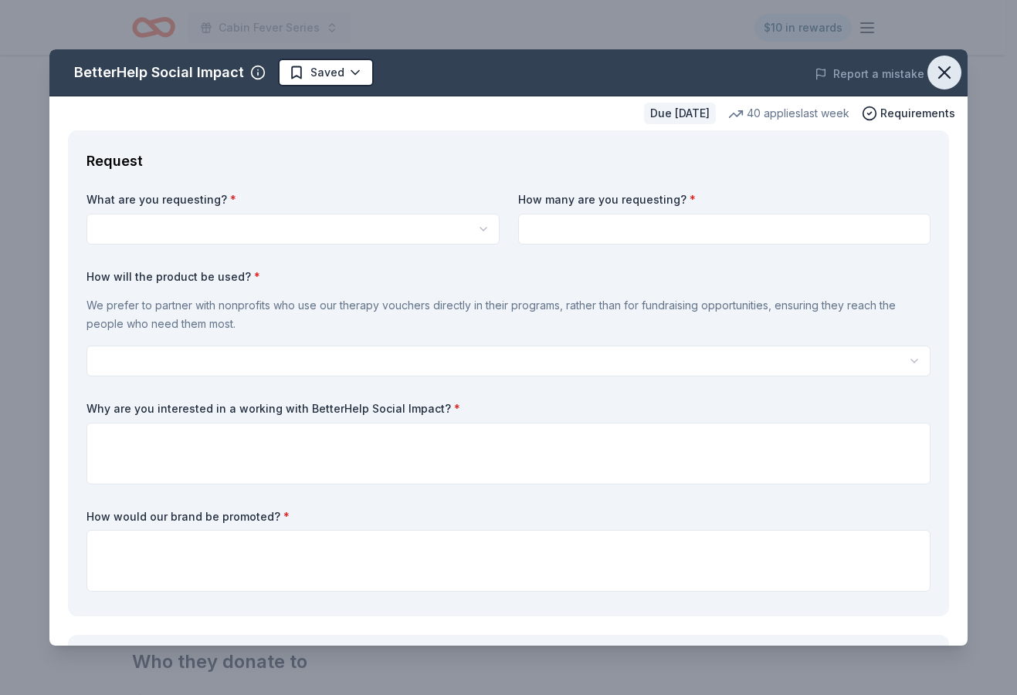
click at [939, 72] on icon "button" at bounding box center [944, 72] width 11 height 11
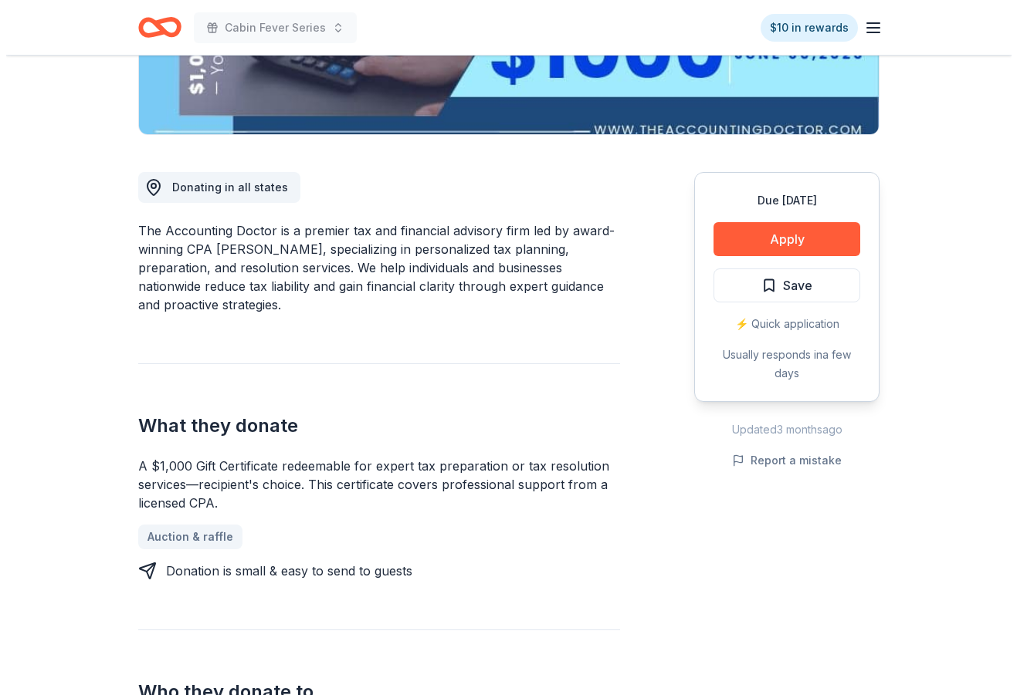
scroll to position [309, 0]
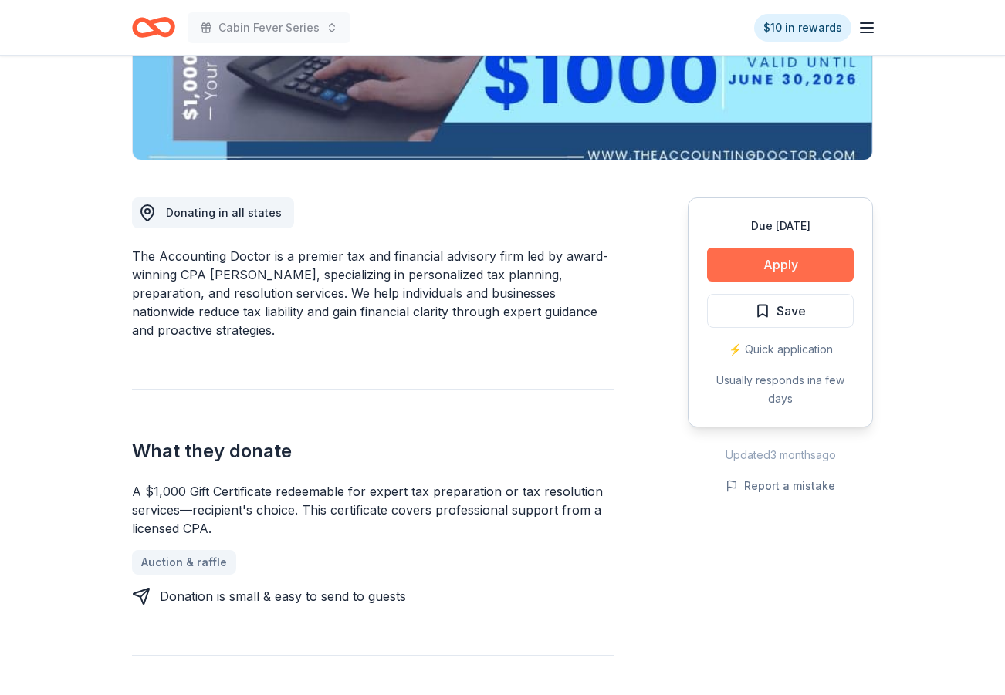
click at [755, 273] on button "Apply" at bounding box center [780, 265] width 147 height 34
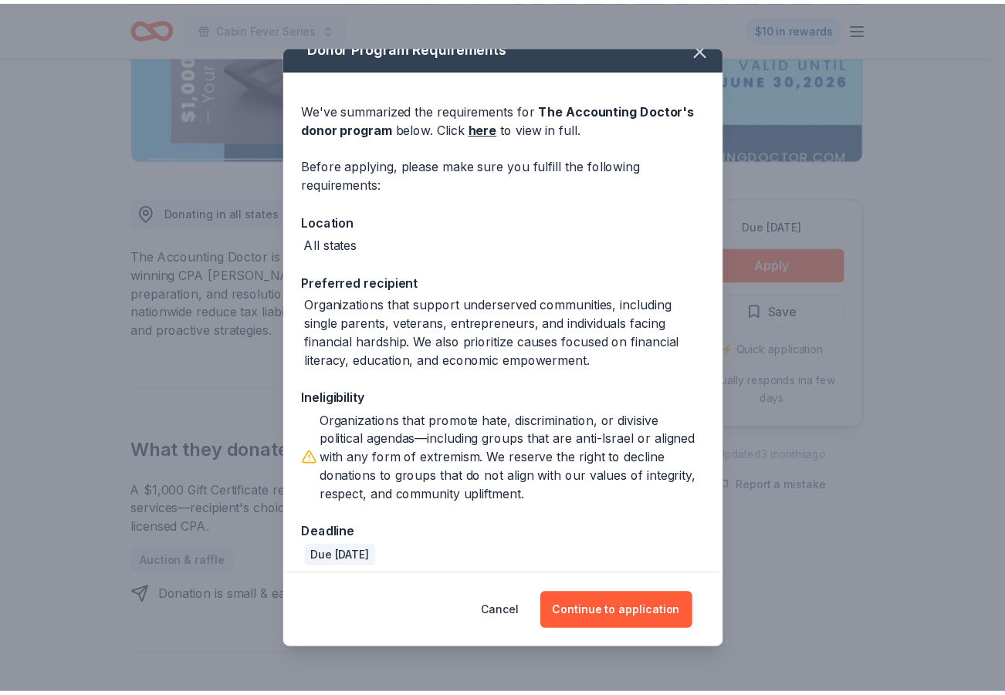
scroll to position [31, 0]
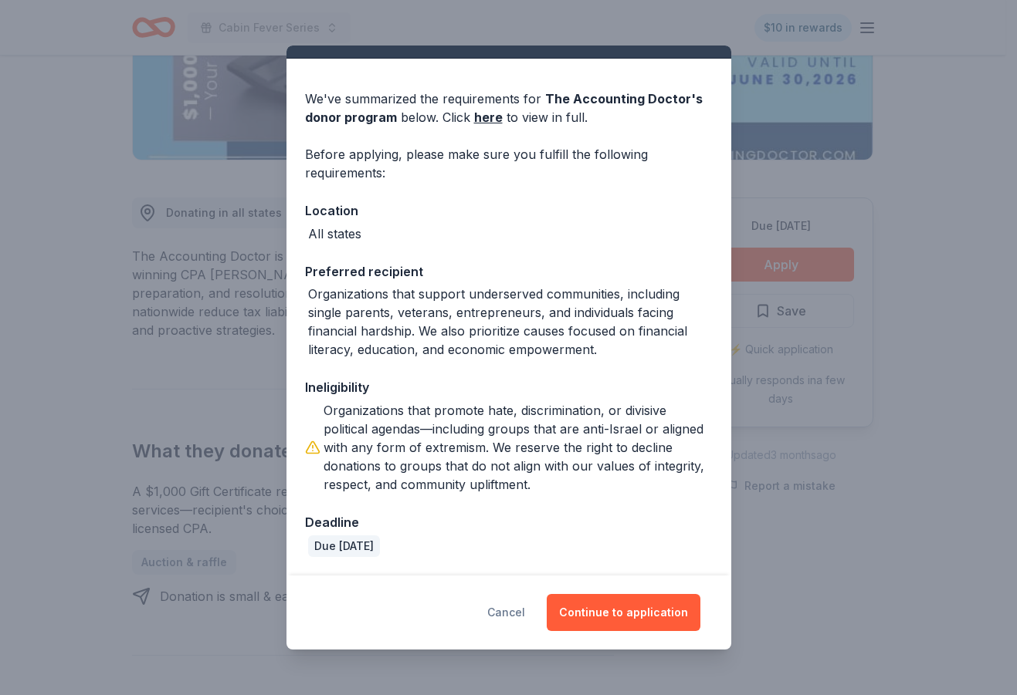
click at [518, 614] on button "Cancel" at bounding box center [506, 612] width 38 height 37
